Goal: Contribute content

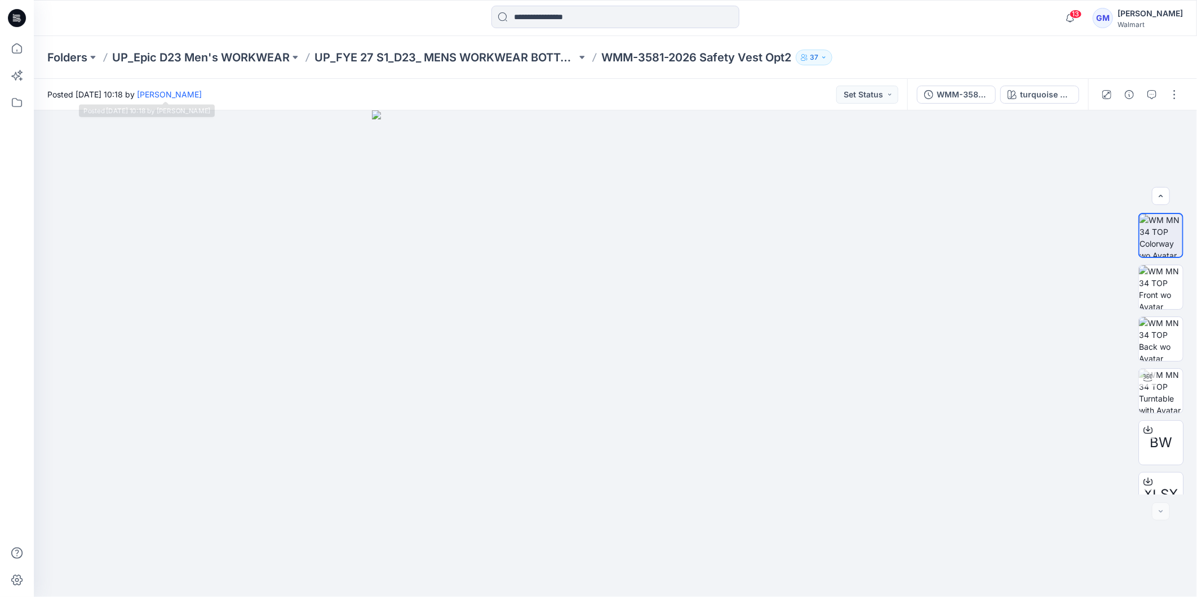
scroll to position [23, 0]
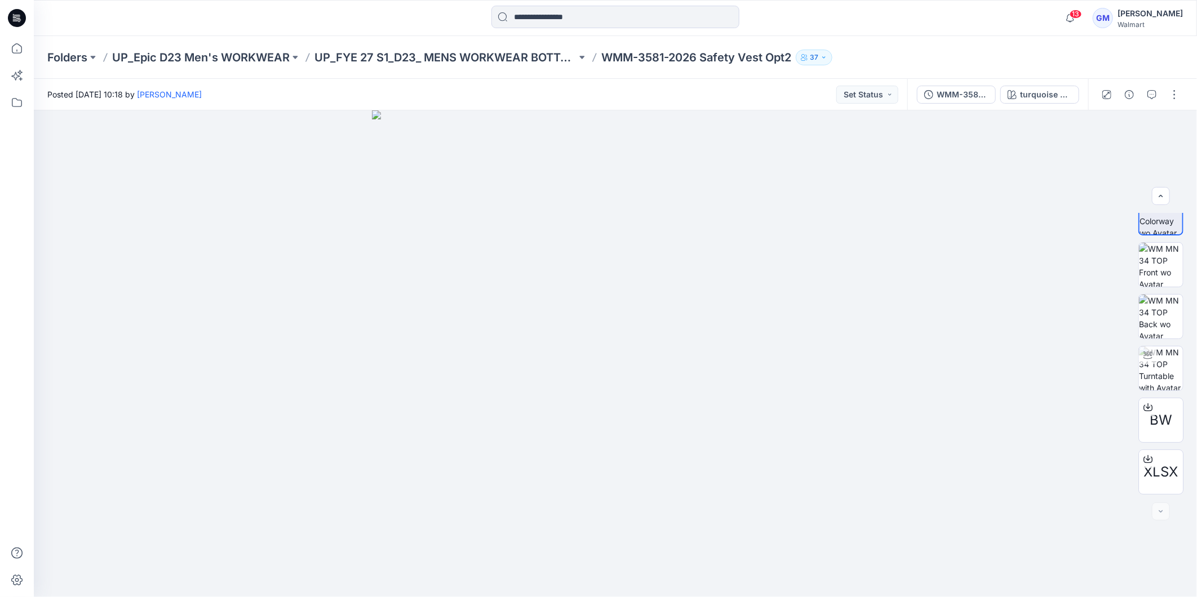
click at [15, 24] on icon at bounding box center [17, 18] width 18 height 18
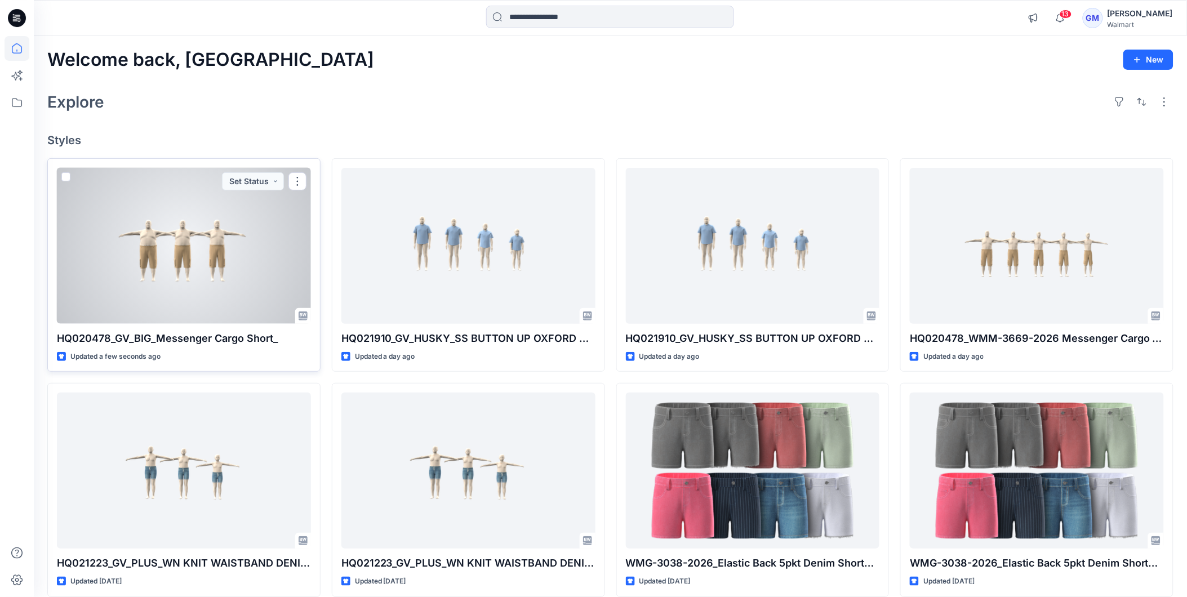
click at [205, 293] on div at bounding box center [184, 246] width 254 height 156
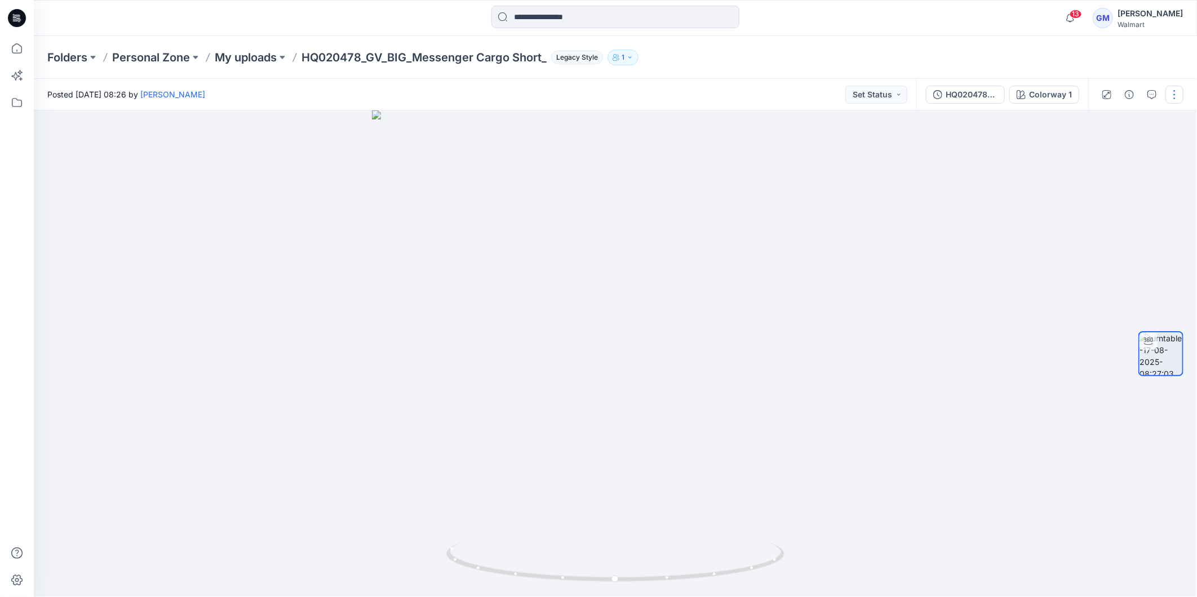
click at [1178, 89] on button "button" at bounding box center [1174, 95] width 18 height 18
click at [1123, 116] on button "Edit" at bounding box center [1127, 120] width 104 height 21
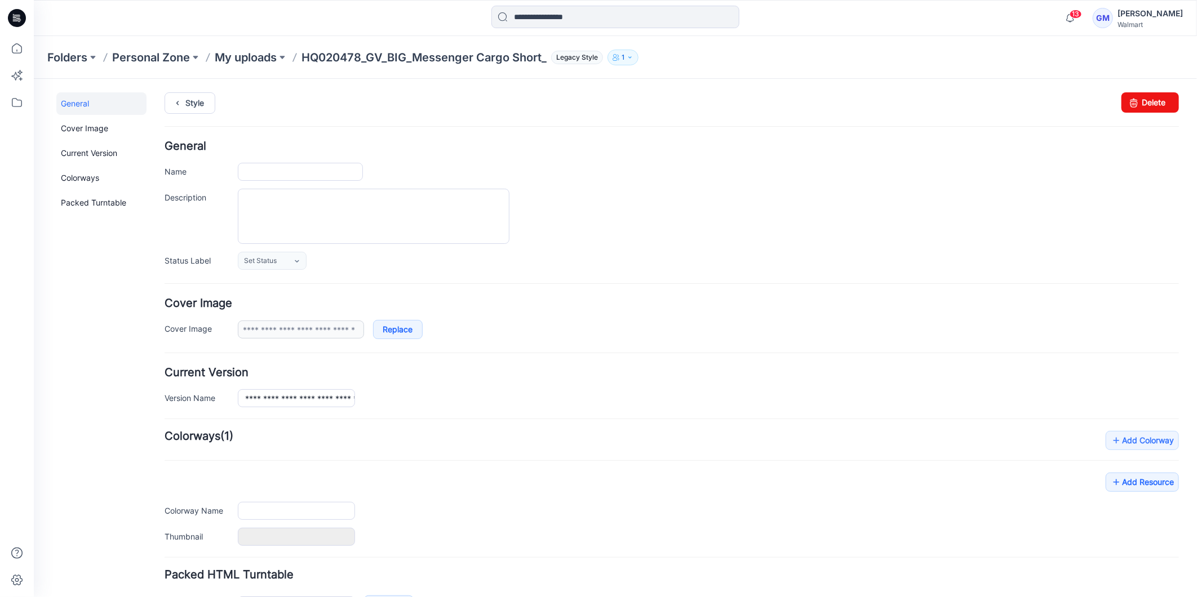
type input "**********"
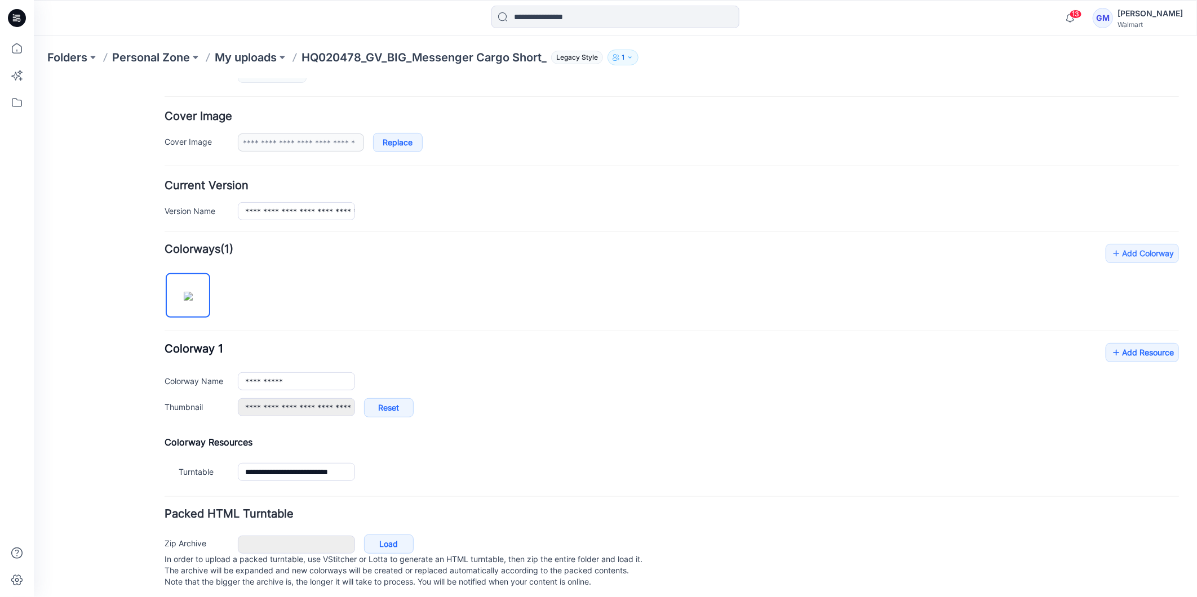
scroll to position [188, 0]
click at [1110, 354] on icon at bounding box center [1115, 352] width 11 height 18
